Goal: Information Seeking & Learning: Learn about a topic

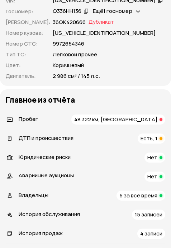
scroll to position [377, 0]
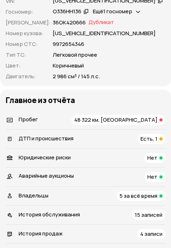
click at [155, 135] on span "Есть, 1" at bounding box center [149, 139] width 17 height 8
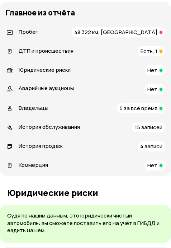
scroll to position [394, 0]
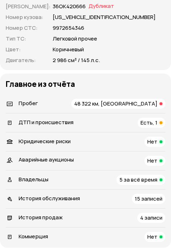
click at [133, 176] on span "5 за всё время" at bounding box center [139, 180] width 38 height 8
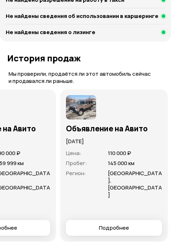
scroll to position [0, 287]
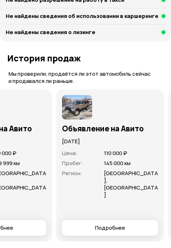
click at [79, 95] on img at bounding box center [77, 107] width 30 height 24
click at [121, 224] on span "Подробнее" at bounding box center [110, 227] width 30 height 7
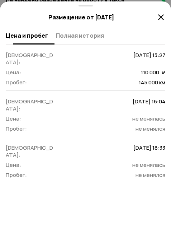
click at [64, 37] on span "Полная история" at bounding box center [80, 35] width 48 height 7
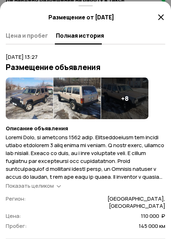
click at [31, 101] on img at bounding box center [29, 99] width 47 height 42
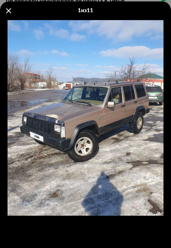
click at [150, 126] on div "Go to Slide 1" at bounding box center [85, 118] width 171 height 208
click at [7, 11] on span at bounding box center [8, 10] width 5 height 5
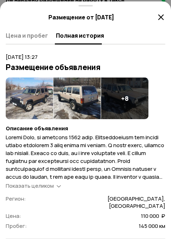
click at [124, 112] on div "+ 8" at bounding box center [124, 99] width 47 height 42
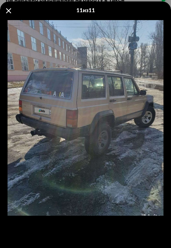
click at [6, 12] on span at bounding box center [8, 10] width 5 height 5
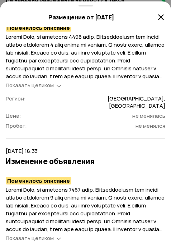
scroll to position [0, 0]
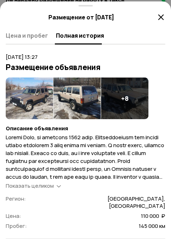
click at [36, 28] on div "Цена и пробег Полная история" at bounding box center [86, 35] width 160 height 17
click at [36, 33] on span "Цена и пробег" at bounding box center [27, 35] width 42 height 7
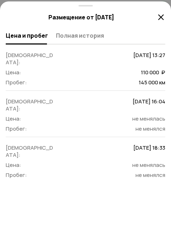
scroll to position [597, 0]
click at [159, 18] on icon at bounding box center [161, 17] width 9 height 9
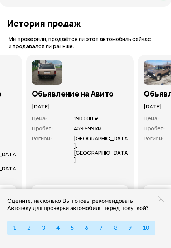
scroll to position [0, 203]
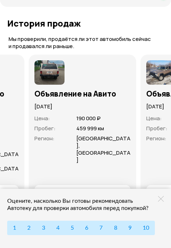
click at [86, 190] on span "Подробнее" at bounding box center [83, 193] width 30 height 7
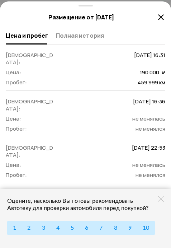
click at [146, 115] on span "не менялась" at bounding box center [149, 119] width 33 height 8
click at [164, 201] on div "Оцените, насколько Вы готовы рекомендовать Автотеку для проверки автомобиля пер…" at bounding box center [87, 205] width 160 height 14
click at [89, 42] on div "Цена и пробег Полная история" at bounding box center [86, 35] width 160 height 17
click at [89, 41] on button "Полная история" at bounding box center [79, 35] width 50 height 14
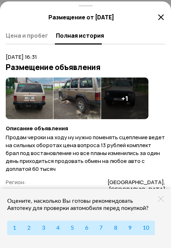
click at [124, 96] on h4 "+ 1" at bounding box center [125, 98] width 7 height 8
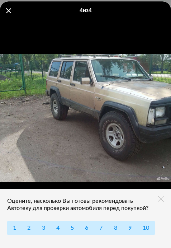
click at [161, 201] on icon at bounding box center [161, 199] width 6 height 6
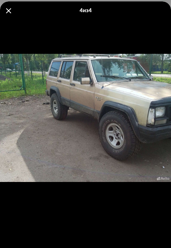
click at [8, 9] on span at bounding box center [8, 10] width 5 height 5
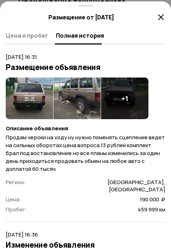
scroll to position [1598, 0]
click at [163, 14] on icon at bounding box center [161, 17] width 9 height 9
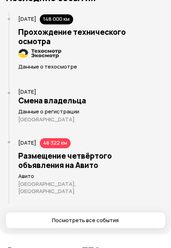
click at [162, 14] on div "[DATE] 148 000 км Прохождение технического осмотра Данные о техосмотре" at bounding box center [87, 49] width 157 height 77
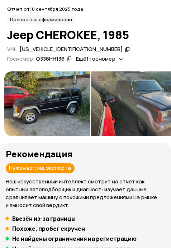
scroll to position [59, 0]
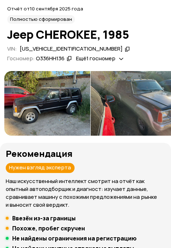
click at [46, 106] on img at bounding box center [47, 103] width 86 height 65
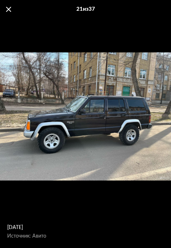
scroll to position [0, 316]
click at [10, 9] on span at bounding box center [8, 9] width 5 height 5
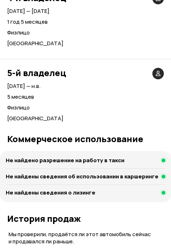
click at [57, 93] on p "5 месяцев" at bounding box center [85, 97] width 157 height 8
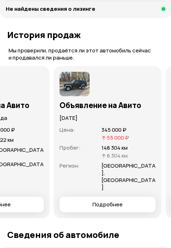
scroll to position [0, 68]
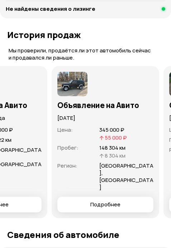
click at [94, 201] on span "Подробнее" at bounding box center [106, 204] width 30 height 7
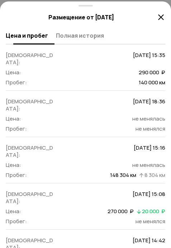
click at [85, 33] on span "Полная история" at bounding box center [80, 35] width 48 height 7
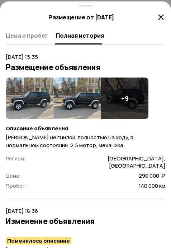
click at [112, 95] on div "+ 9" at bounding box center [124, 99] width 47 height 42
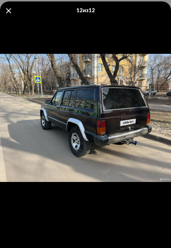
click at [9, 15] on div "12 из 12" at bounding box center [85, 10] width 171 height 19
click at [9, 13] on div "12 из 12" at bounding box center [85, 10] width 171 height 19
click at [10, 11] on span at bounding box center [8, 10] width 5 height 5
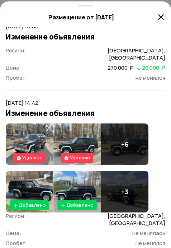
scroll to position [464, 0]
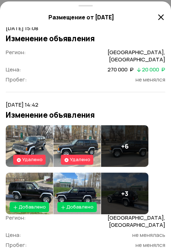
click at [35, 173] on img at bounding box center [29, 194] width 47 height 42
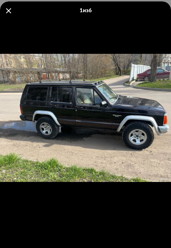
click at [8, 11] on span at bounding box center [8, 10] width 5 height 5
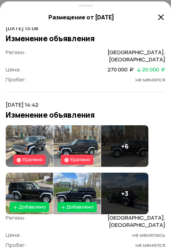
click at [22, 125] on img at bounding box center [29, 146] width 47 height 42
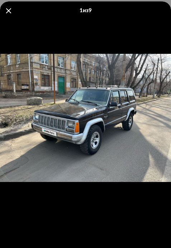
click at [8, 9] on span at bounding box center [8, 10] width 5 height 5
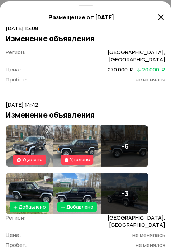
click at [161, 14] on icon at bounding box center [161, 17] width 9 height 9
